Goal: Task Accomplishment & Management: Complete application form

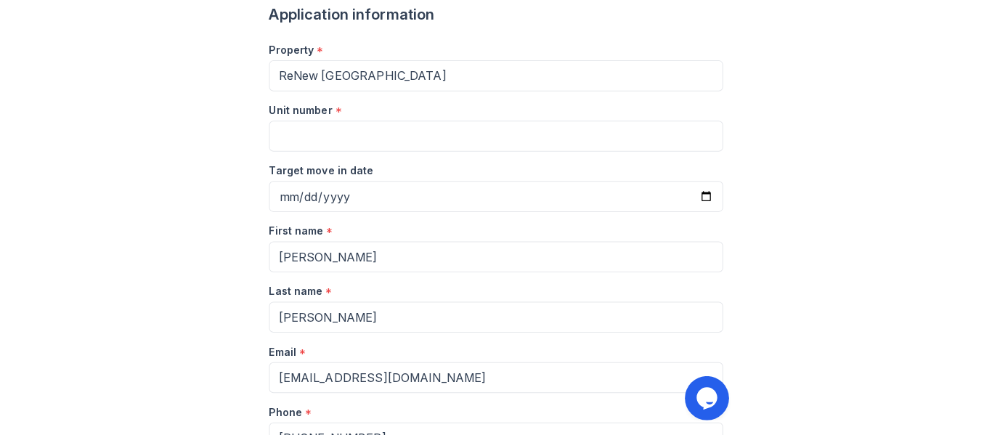
scroll to position [145, 0]
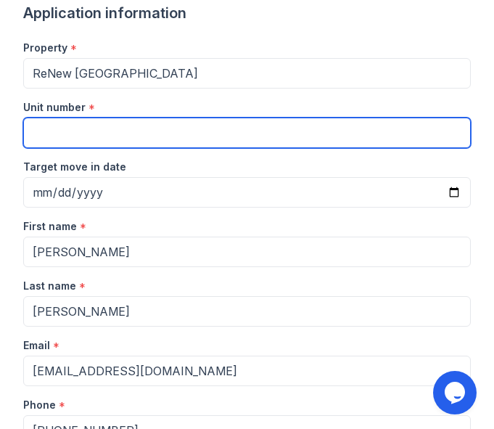
click at [130, 134] on input "Unit number" at bounding box center [247, 133] width 448 height 30
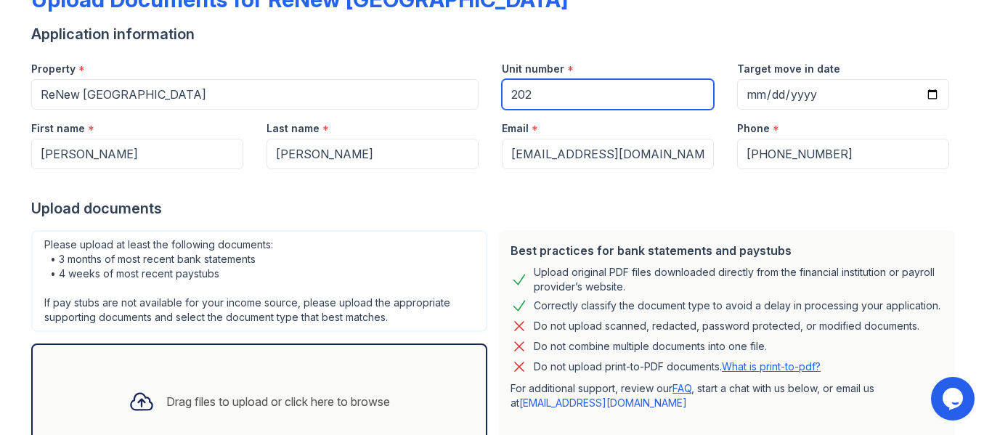
scroll to position [73, 0]
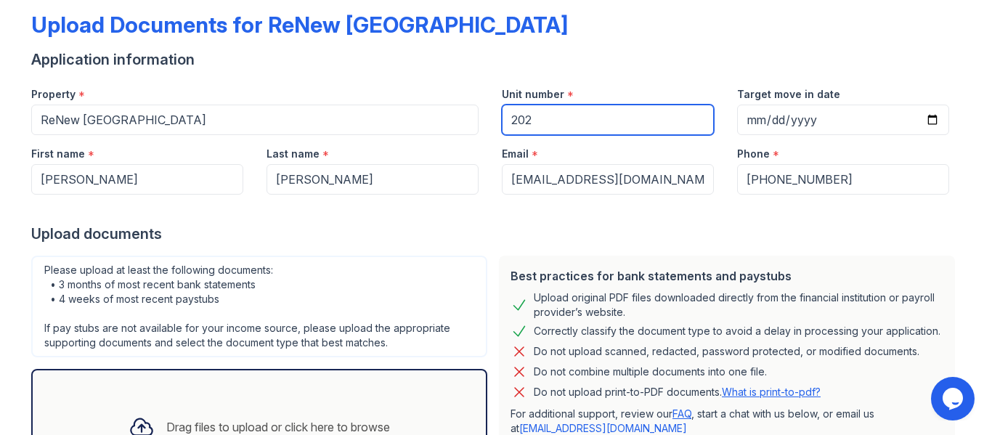
click at [494, 120] on input "202" at bounding box center [608, 120] width 212 height 30
type input "4039W-202"
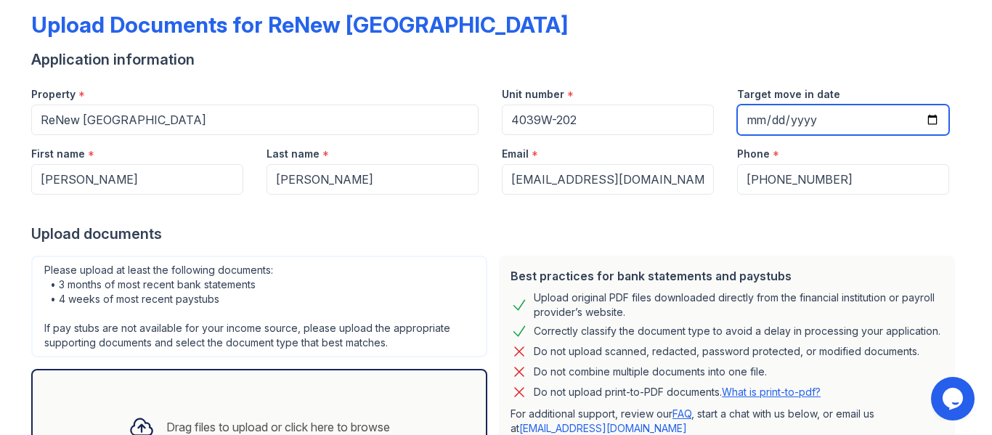
click at [494, 124] on input "Target move in date" at bounding box center [843, 120] width 212 height 30
type input "[DATE]"
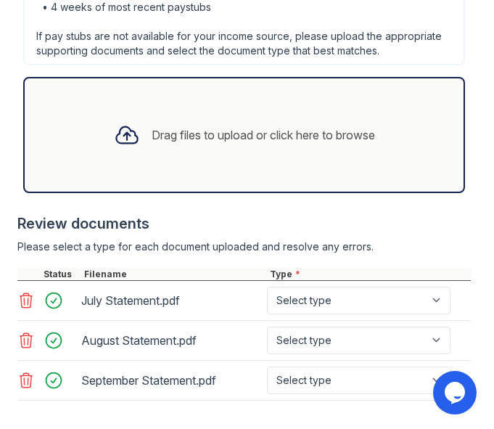
scroll to position [939, 0]
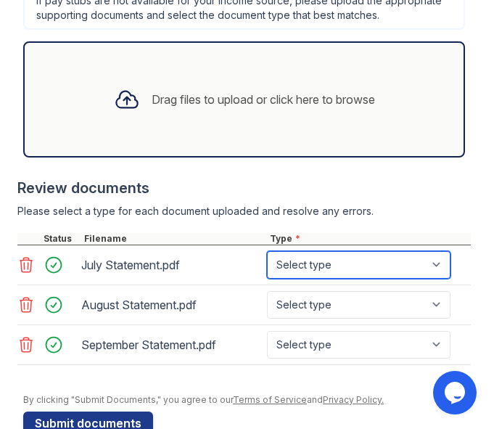
click at [390, 256] on select "Select type Paystub Bank Statement Offer Letter Tax Documents Benefit Award Let…" at bounding box center [359, 265] width 184 height 28
select select "bank_statement"
click at [267, 251] on select "Select type Paystub Bank Statement Offer Letter Tax Documents Benefit Award Let…" at bounding box center [359, 265] width 184 height 28
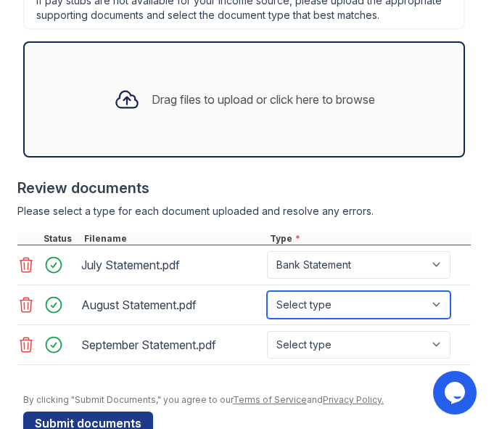
click at [379, 308] on select "Select type Paystub Bank Statement Offer Letter Tax Documents Benefit Award Let…" at bounding box center [359, 305] width 184 height 28
select select "bank_statement"
click at [267, 291] on select "Select type Paystub Bank Statement Offer Letter Tax Documents Benefit Award Let…" at bounding box center [359, 305] width 184 height 28
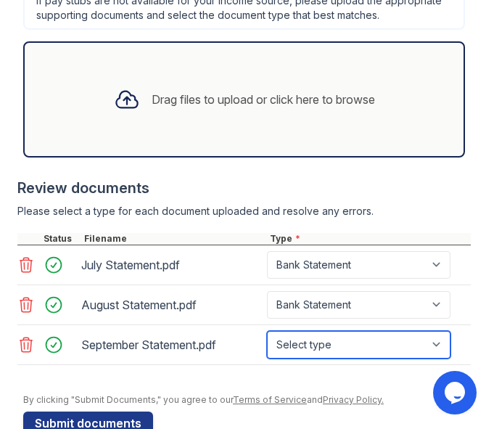
click at [379, 339] on select "Select type Paystub Bank Statement Offer Letter Tax Documents Benefit Award Let…" at bounding box center [359, 345] width 184 height 28
select select "bank_statement"
click at [267, 331] on select "Select type Paystub Bank Statement Offer Letter Tax Documents Benefit Award Let…" at bounding box center [359, 345] width 184 height 28
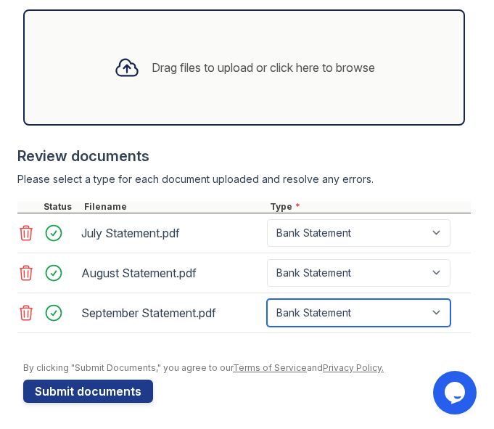
scroll to position [974, 0]
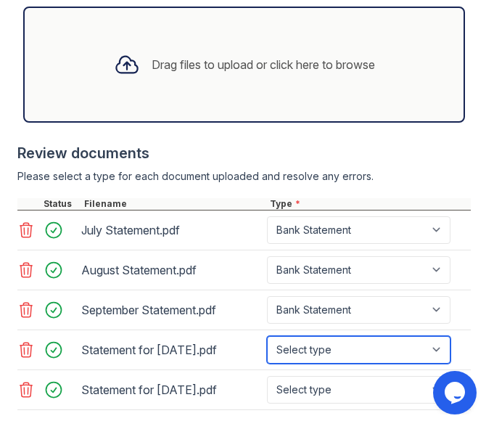
click at [379, 337] on select "Select type Paystub Bank Statement Offer Letter Tax Documents Benefit Award Let…" at bounding box center [359, 350] width 184 height 28
select select "paystub"
click at [267, 336] on select "Select type Paystub Bank Statement Offer Letter Tax Documents Benefit Award Let…" at bounding box center [359, 350] width 184 height 28
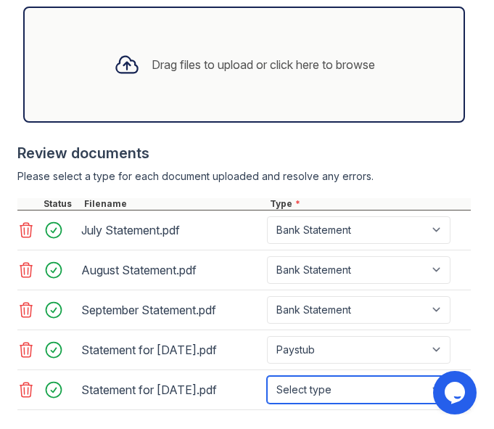
click at [379, 394] on select "Select type Paystub Bank Statement Offer Letter Tax Documents Benefit Award Let…" at bounding box center [359, 390] width 184 height 28
select select "paystub"
click at [267, 376] on select "Select type Paystub Bank Statement Offer Letter Tax Documents Benefit Award Let…" at bounding box center [359, 390] width 184 height 28
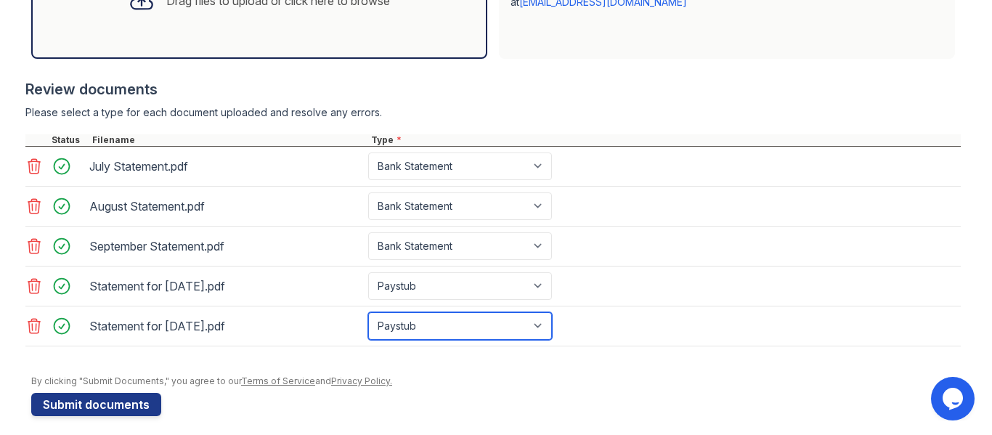
scroll to position [509, 0]
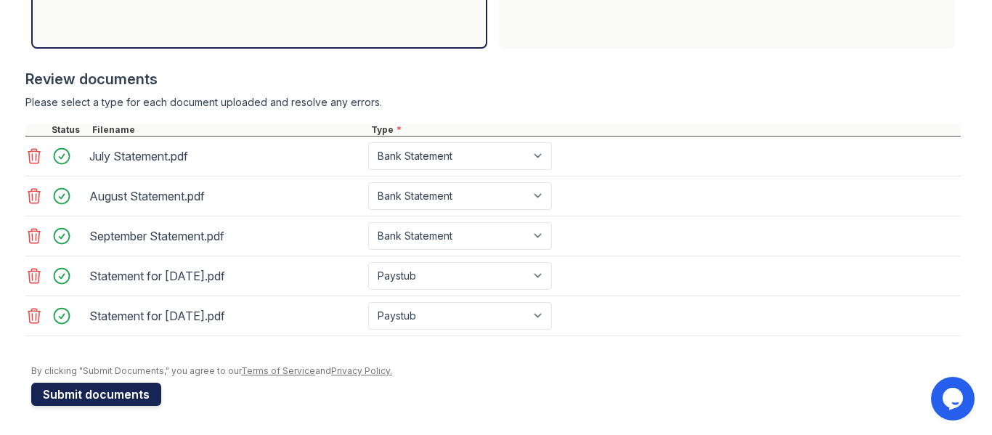
click at [144, 386] on button "Submit documents" at bounding box center [96, 394] width 130 height 23
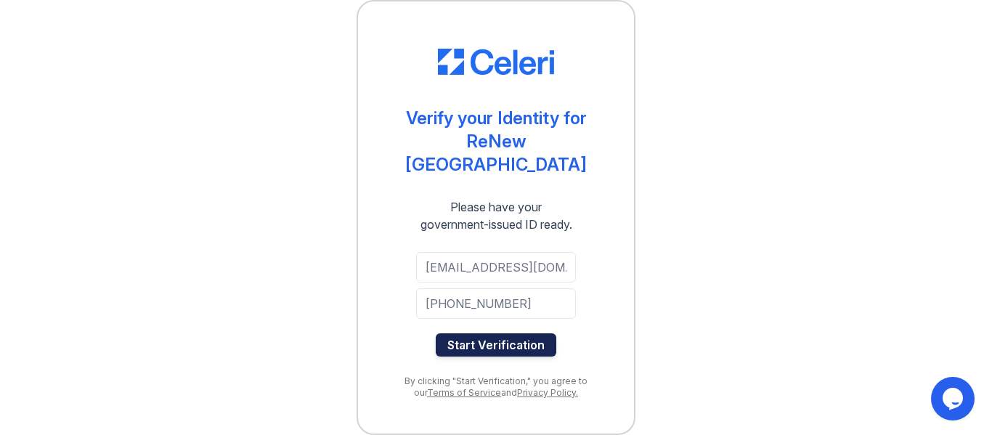
click at [514, 340] on button "Start Verification" at bounding box center [496, 344] width 121 height 23
